Goal: Task Accomplishment & Management: Manage account settings

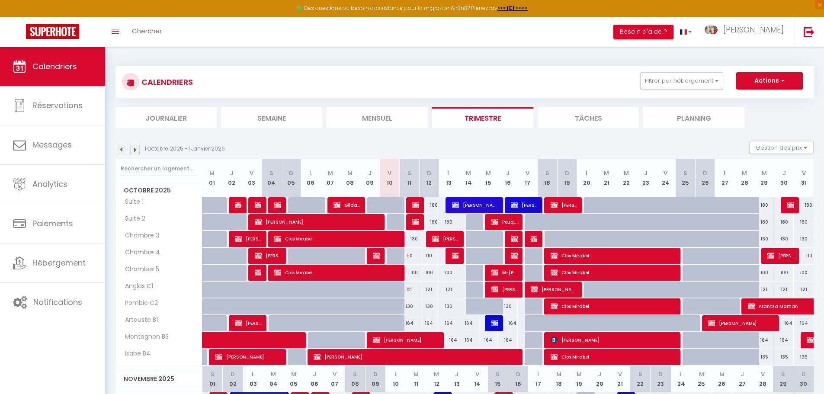
select select "KO"
select select "0"
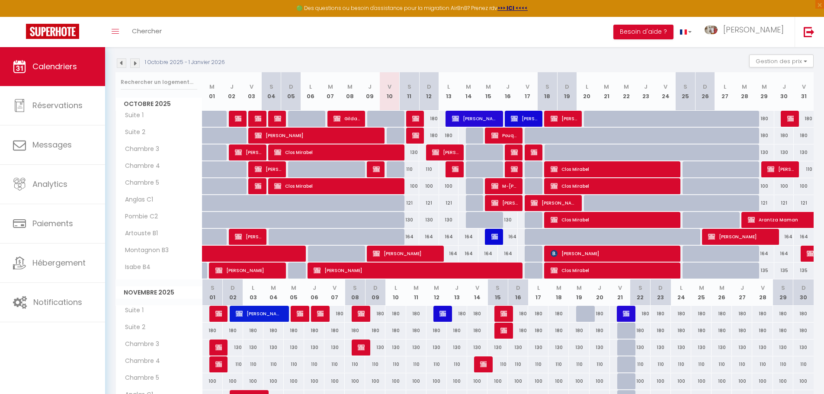
scroll to position [87, 0]
click at [455, 169] on img at bounding box center [455, 169] width 7 height 7
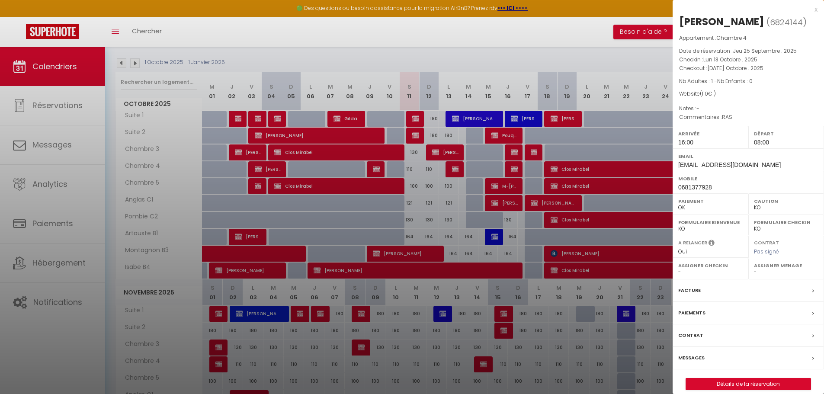
click at [454, 169] on div at bounding box center [412, 197] width 824 height 394
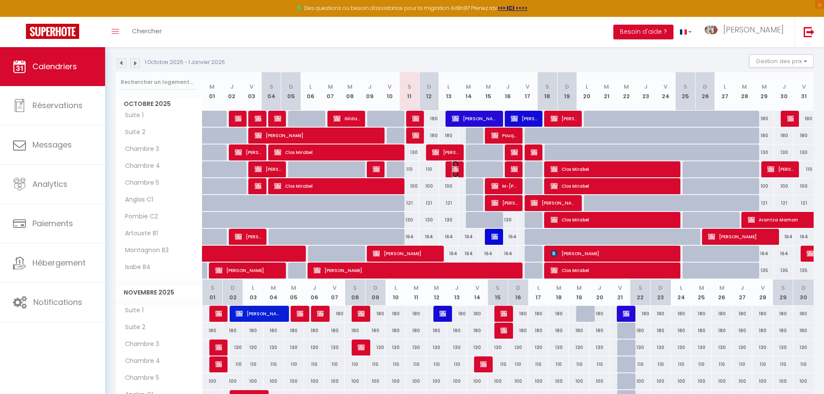
click at [453, 170] on img at bounding box center [455, 169] width 7 height 7
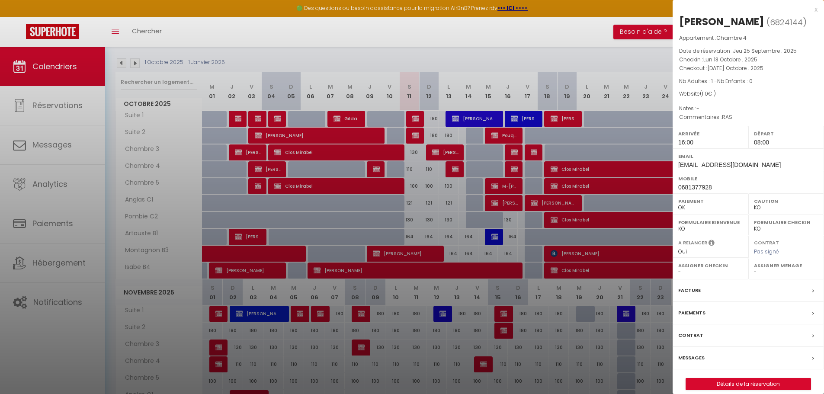
click at [453, 170] on div at bounding box center [412, 197] width 824 height 394
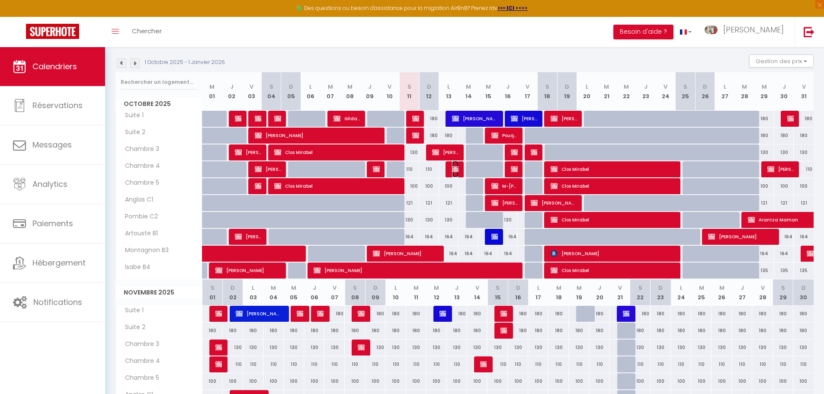
click at [453, 170] on img at bounding box center [455, 169] width 7 height 7
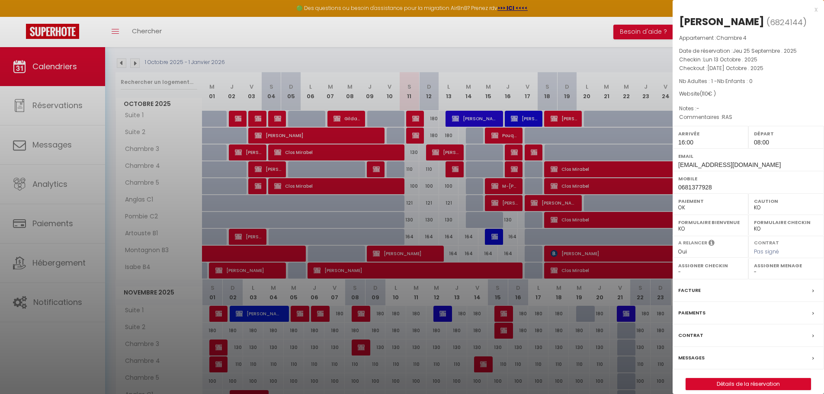
click at [814, 9] on div "x" at bounding box center [745, 9] width 145 height 10
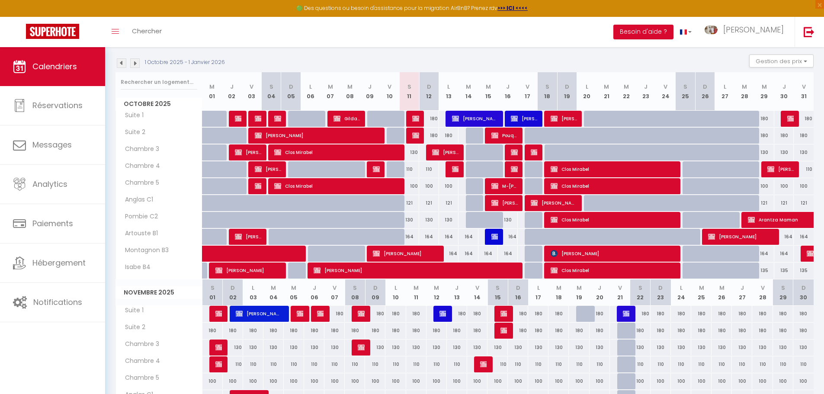
scroll to position [0, 0]
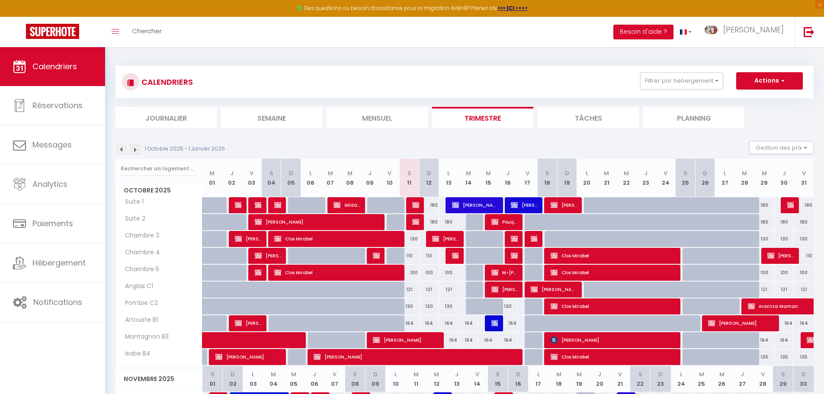
click at [415, 238] on div "130" at bounding box center [409, 239] width 20 height 16
type input "130"
select select "1"
type input "Sam 11 Octobre 2025"
type input "Dim 12 Octobre 2025"
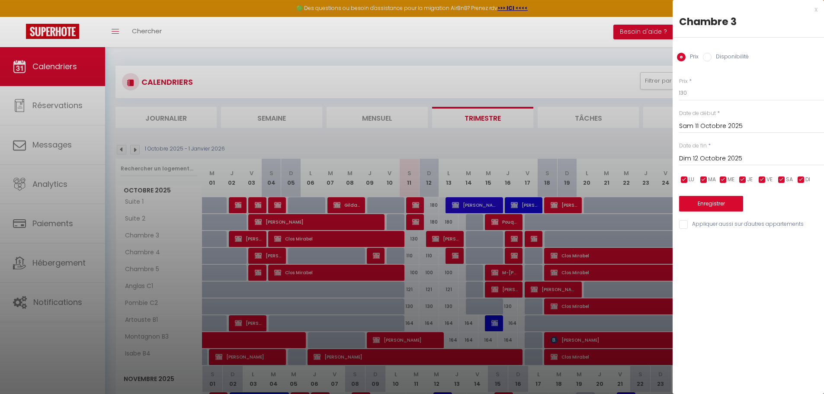
click at [707, 59] on input "Disponibilité" at bounding box center [707, 57] width 9 height 9
radio input "true"
radio input "false"
click at [706, 96] on select "Disponible Indisponible" at bounding box center [751, 93] width 145 height 16
select select "0"
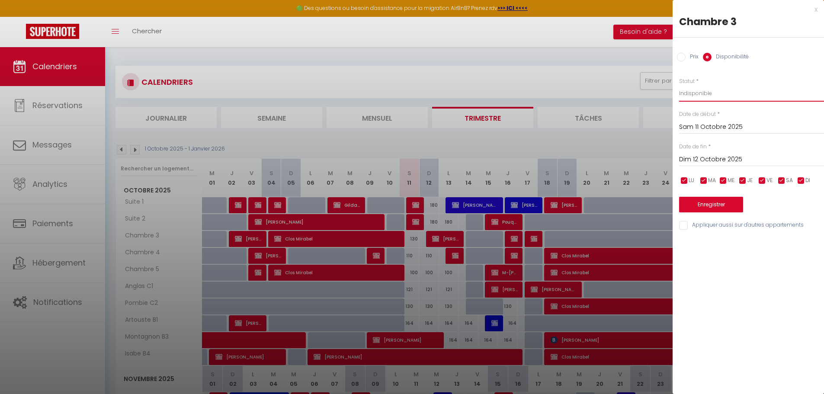
click at [679, 85] on select "Disponible Indisponible" at bounding box center [751, 93] width 145 height 16
click at [701, 157] on input "Dim 12 Octobre 2025" at bounding box center [751, 159] width 145 height 11
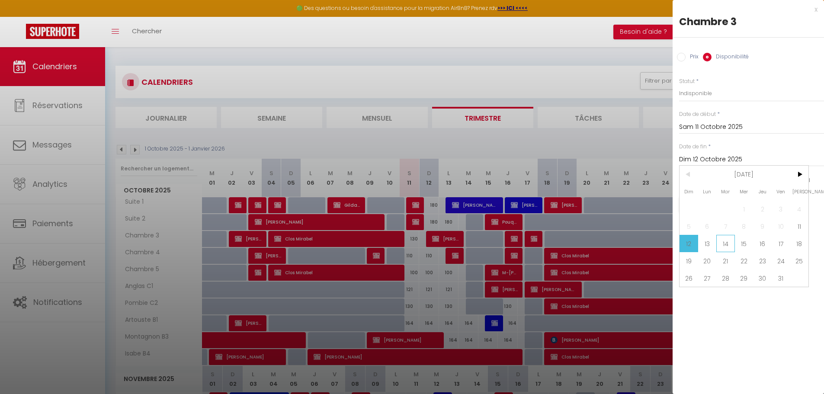
click at [725, 241] on span "14" at bounding box center [725, 243] width 19 height 17
type input "[DATE] Octobre 2025"
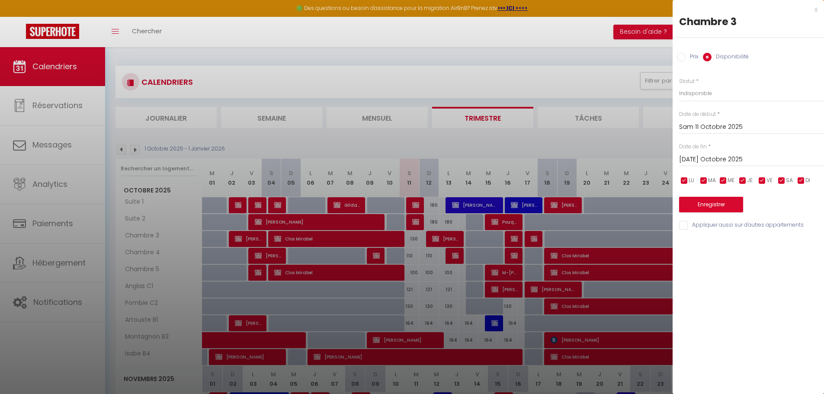
click at [687, 225] on input "Appliquer aussi sur d'autres appartements" at bounding box center [751, 225] width 145 height 9
checkbox input "true"
click at [706, 204] on button "Enregistrer" at bounding box center [711, 205] width 64 height 16
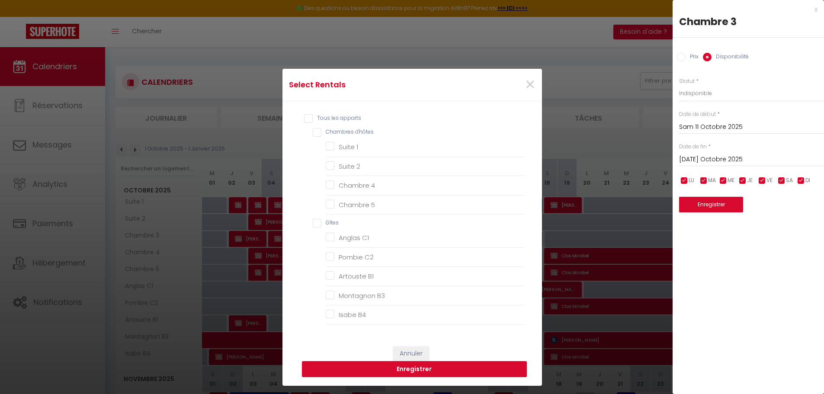
click at [305, 116] on input "Tous les apparts" at bounding box center [414, 118] width 221 height 9
checkbox input "true"
checkbox d\'hôtes "true"
checkbox 1 "true"
checkbox 2 "true"
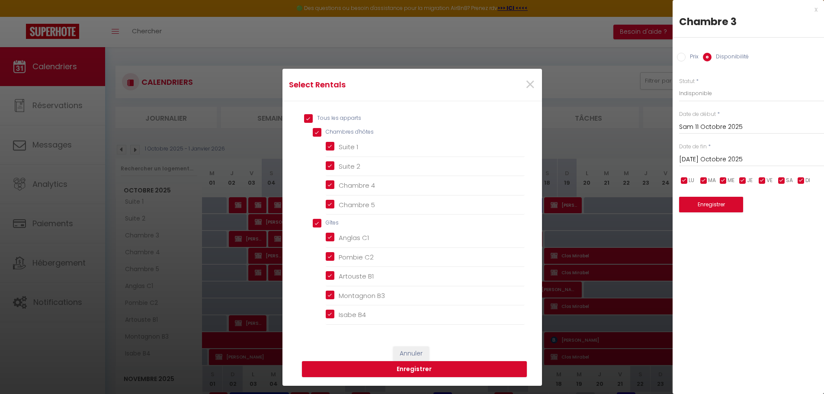
checkbox 4 "true"
checkbox 5 "true"
checkbox input "true"
checkbox C1 "true"
checkbox C2 "true"
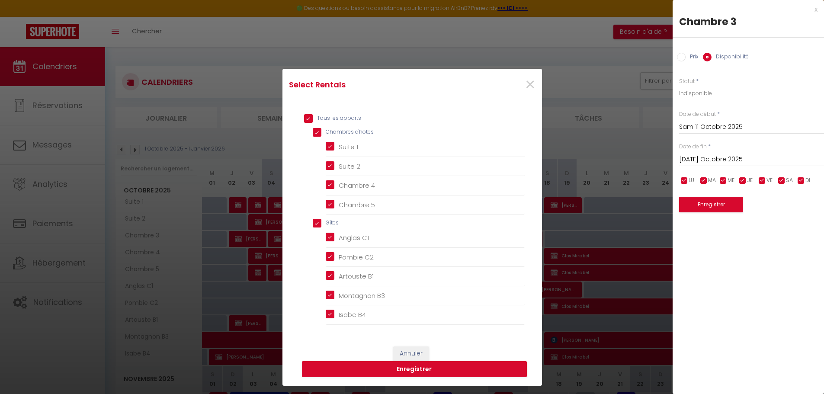
checkbox B1 "true"
checkbox B3 "true"
checkbox B4 "true"
click at [401, 369] on button "Enregistrer" at bounding box center [414, 369] width 225 height 16
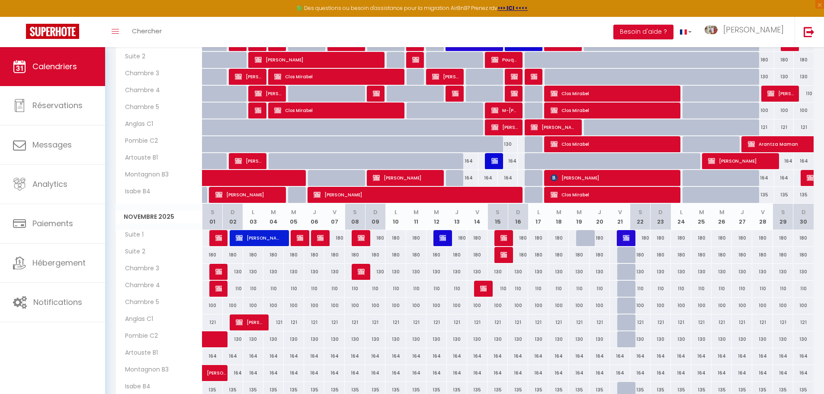
scroll to position [173, 0]
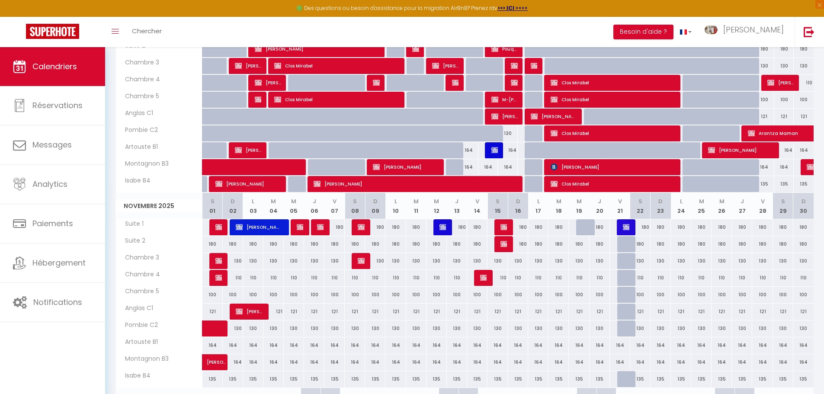
click at [365, 228] on div "180" at bounding box center [375, 227] width 21 height 16
select select "1"
type input "Dim 09 Novembre 2025"
type input "Lun 10 Novembre 2025"
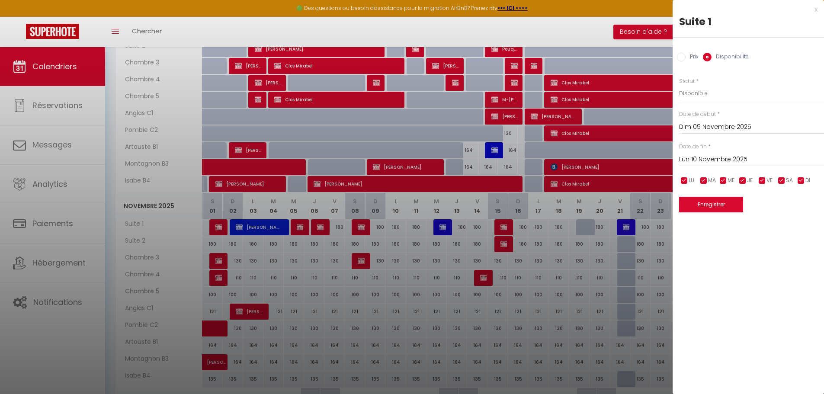
click at [363, 227] on div at bounding box center [412, 197] width 824 height 394
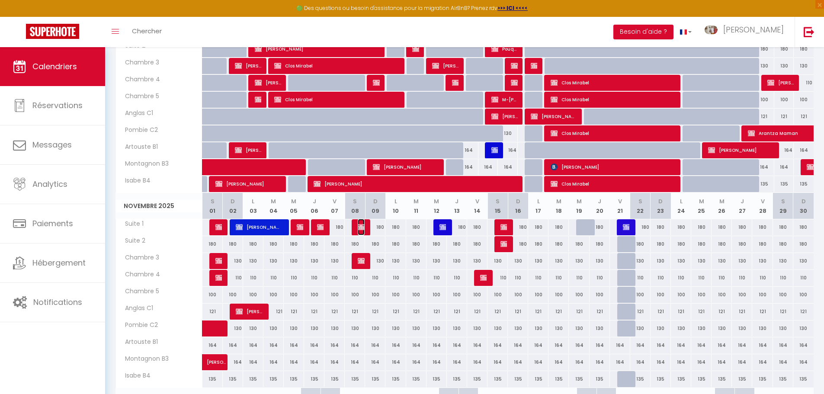
click at [362, 228] on img at bounding box center [361, 227] width 7 height 7
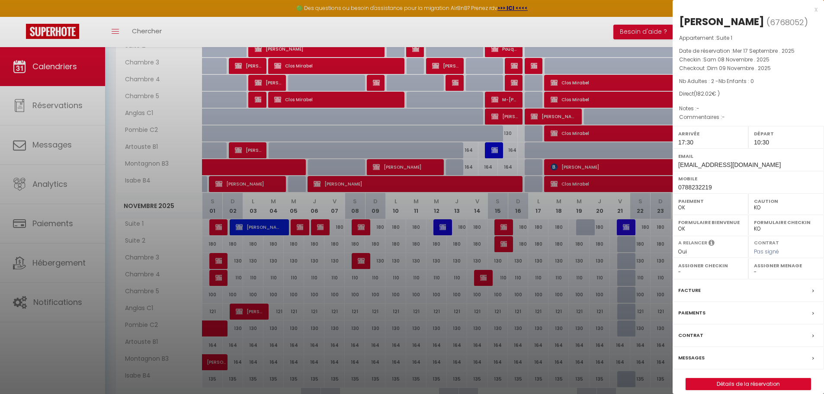
click at [816, 9] on div "x" at bounding box center [745, 9] width 145 height 10
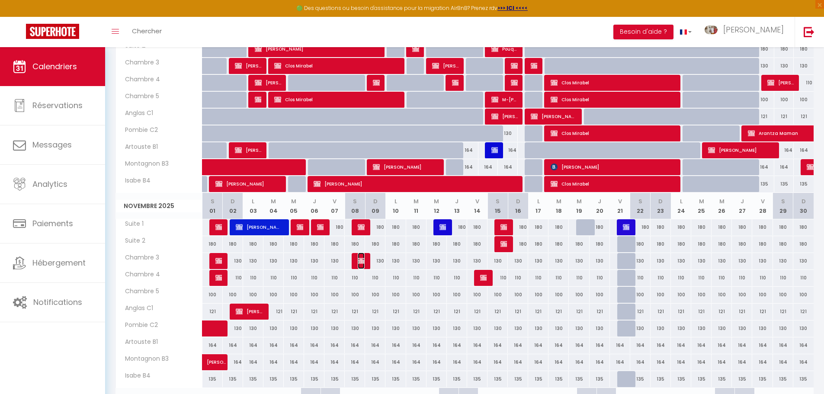
click at [363, 262] on img at bounding box center [361, 260] width 7 height 7
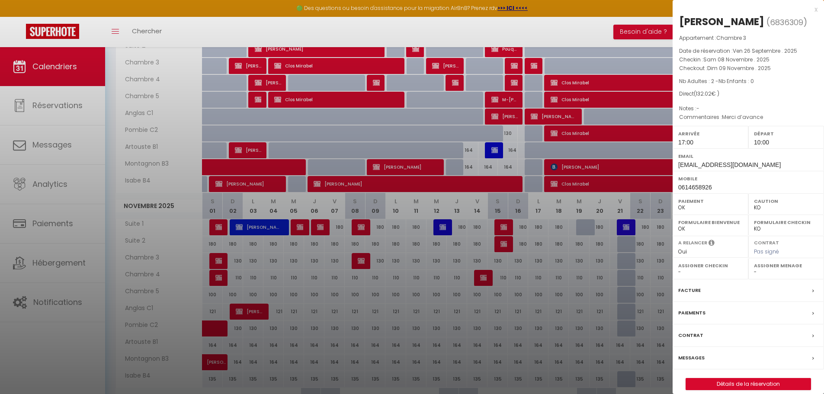
click at [736, 120] on span "Merci d’avance" at bounding box center [742, 116] width 41 height 7
click at [816, 12] on div "x" at bounding box center [745, 9] width 145 height 10
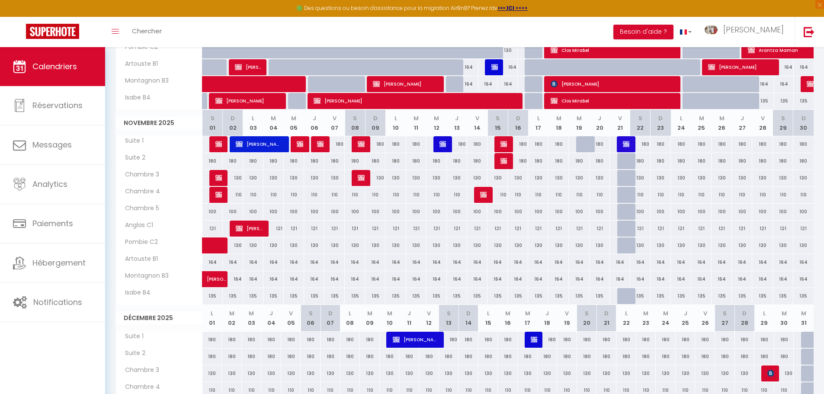
scroll to position [260, 0]
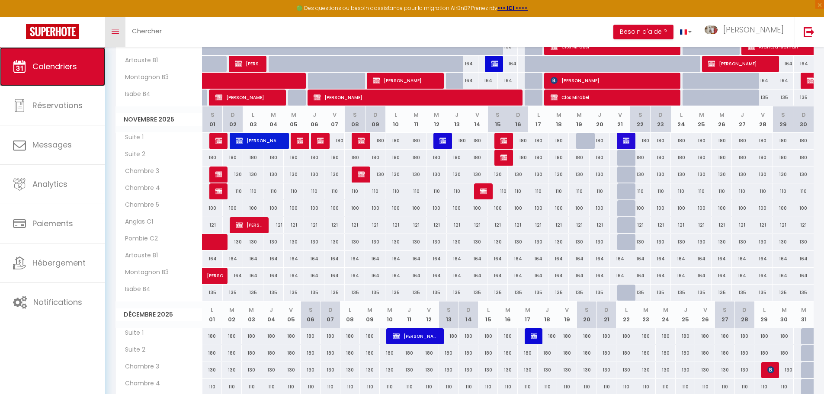
drag, startPoint x: 32, startPoint y: 65, endPoint x: 112, endPoint y: 31, distance: 87.0
click at [32, 65] on link "Calendriers" at bounding box center [52, 66] width 105 height 39
